Goal: Task Accomplishment & Management: Use online tool/utility

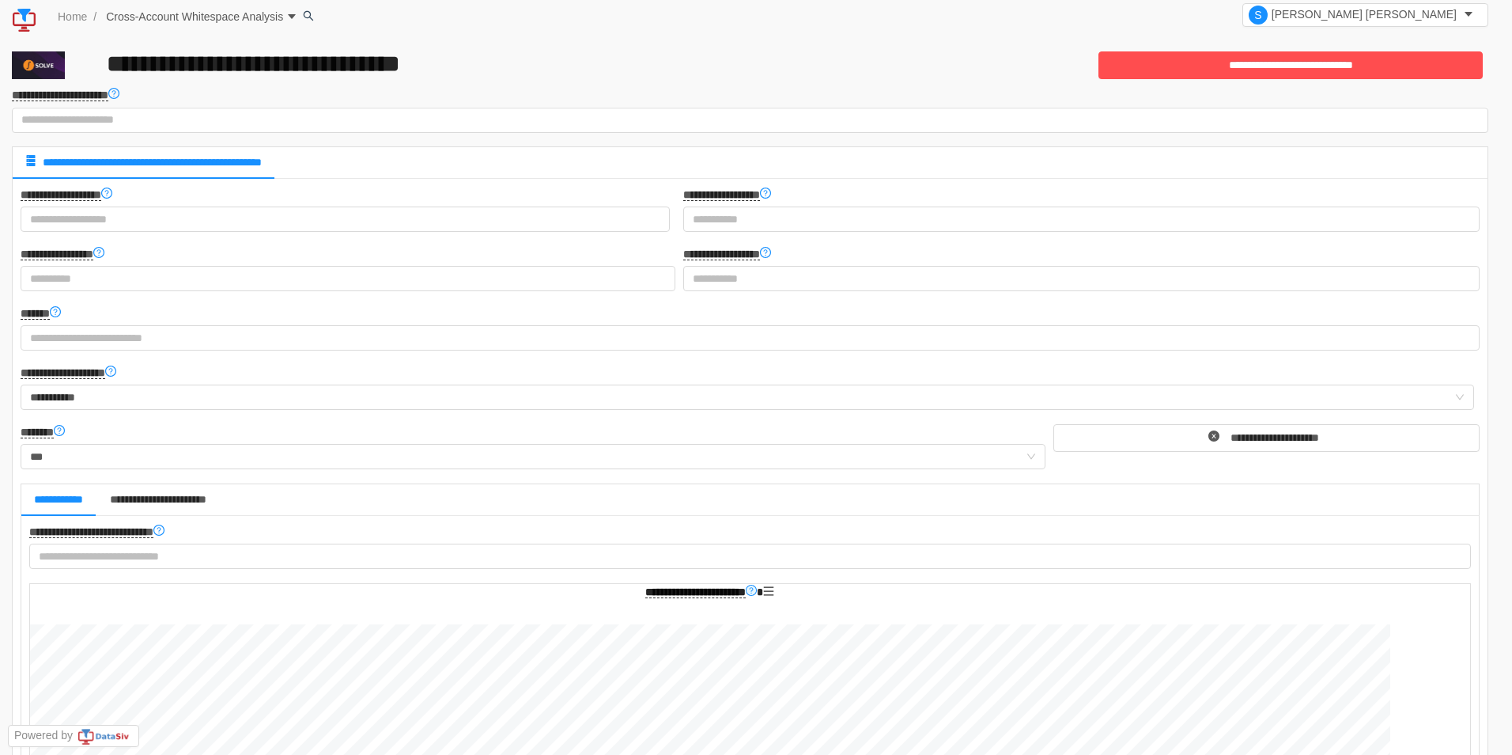
scroll to position [12893, 0]
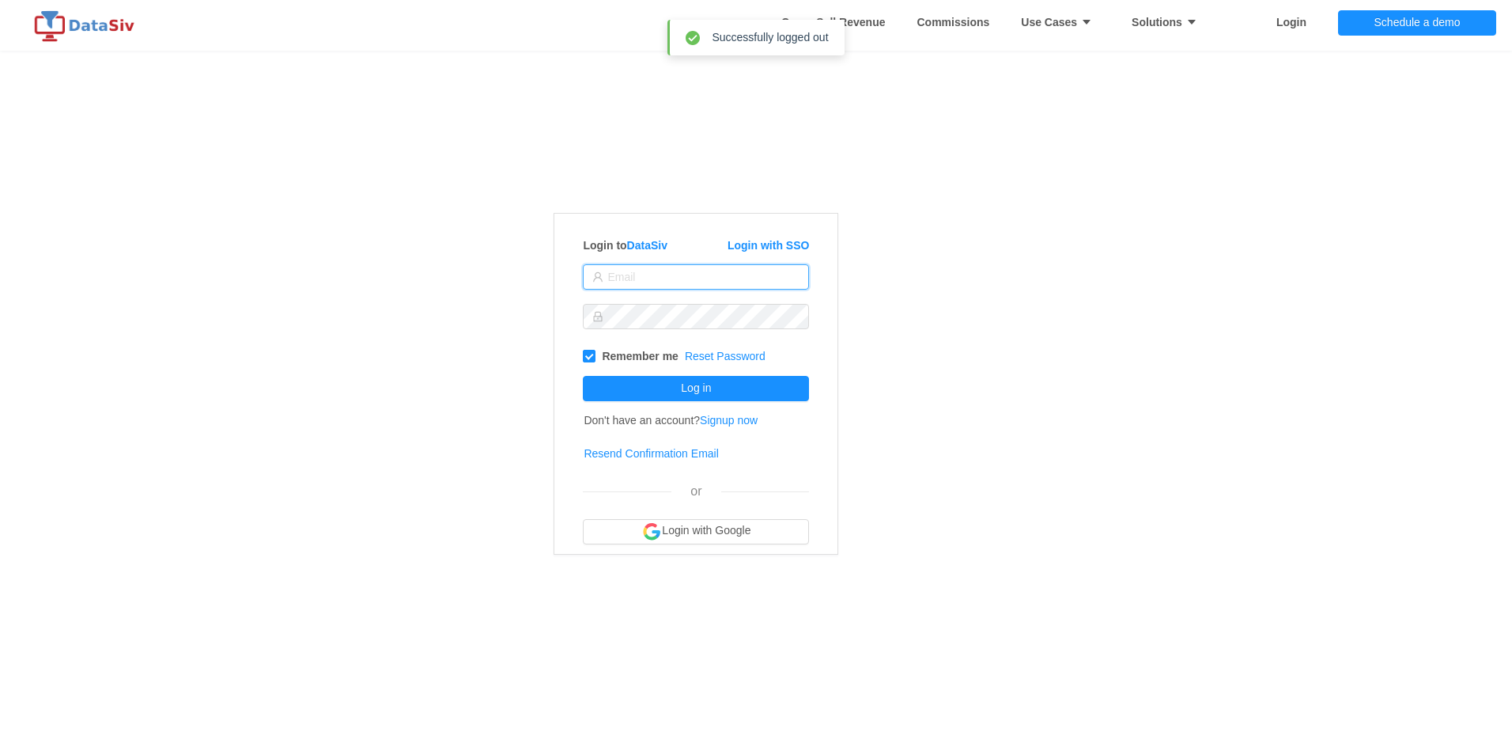
type input "[EMAIL_ADDRESS][DOMAIN_NAME]"
click at [289, 254] on div "··· Cross-Sell Revenue ··· Commissions ··· Use Cases ··· Solutions ··· Login ··…" at bounding box center [756, 377] width 1512 height 755
